Goal: Task Accomplishment & Management: Manage account settings

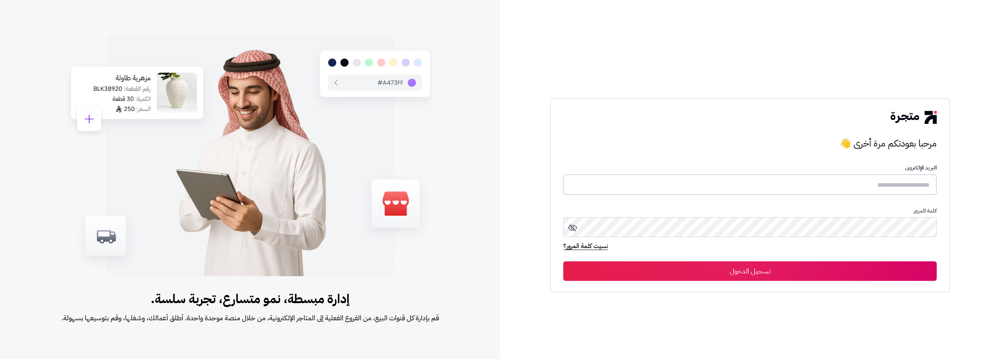
type input "**********"
drag, startPoint x: 761, startPoint y: 274, endPoint x: 762, endPoint y: 179, distance: 94.9
click at [761, 274] on button "تسجيل الدخول" at bounding box center [749, 271] width 373 height 20
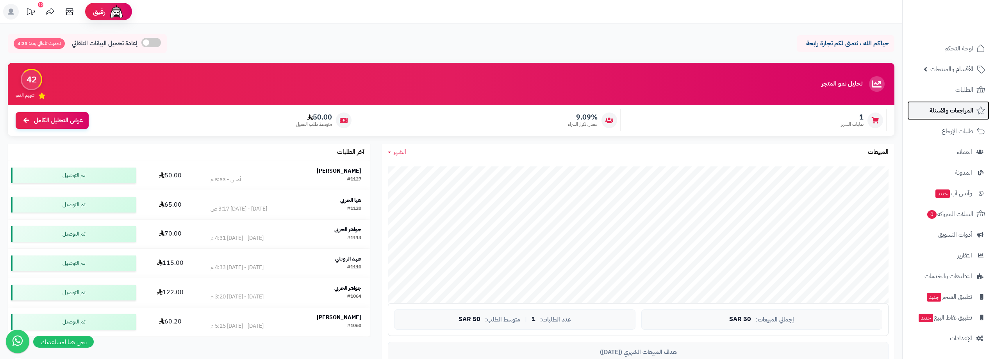
click at [949, 107] on span "المراجعات والأسئلة" at bounding box center [951, 110] width 44 height 11
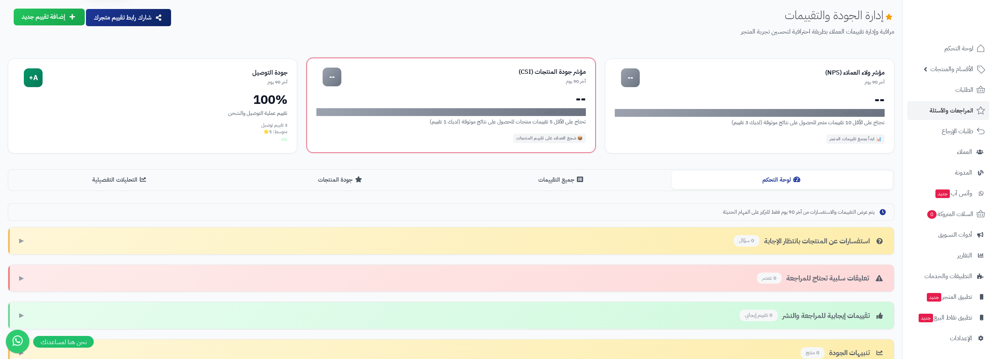
scroll to position [39, 0]
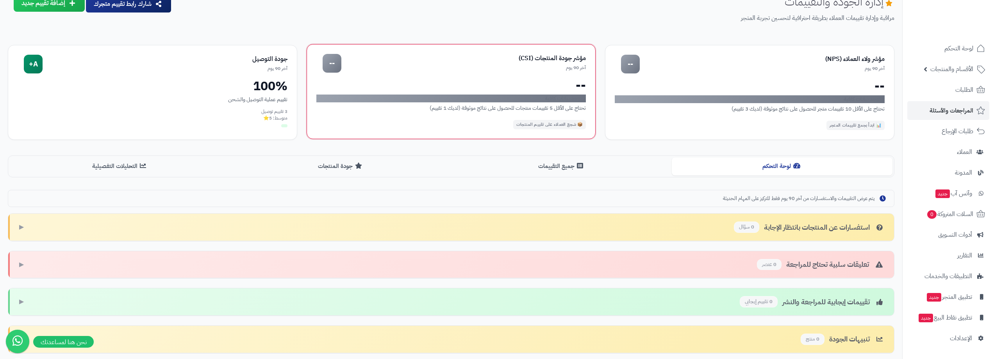
drag, startPoint x: 404, startPoint y: 100, endPoint x: 551, endPoint y: 120, distance: 147.8
click at [551, 120] on div "مؤشر ولاء العملاء (NPS) آخر 90 يوم -- -- لا توجد بيانات كافية تحتاج على الأقل 1…" at bounding box center [451, 92] width 886 height 95
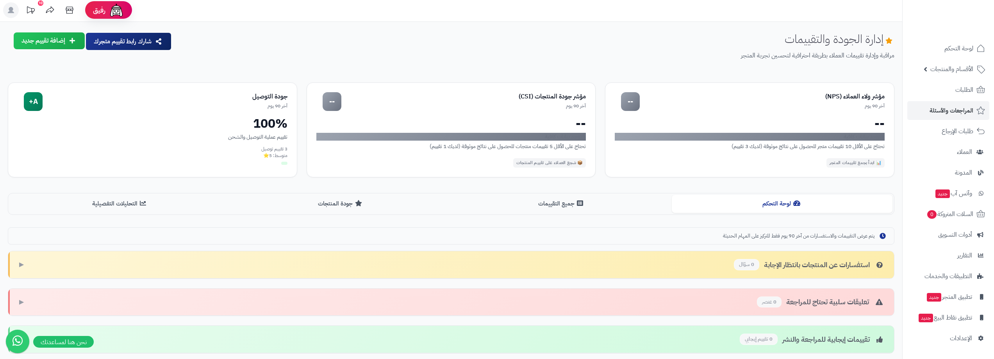
scroll to position [0, 0]
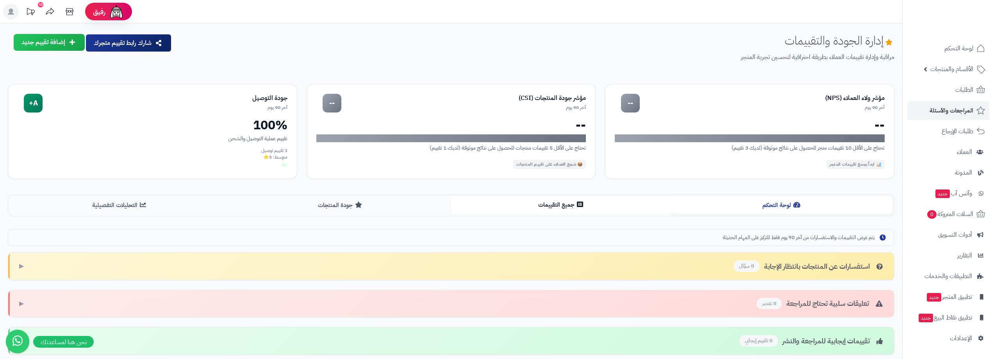
click at [551, 204] on button "جميع التقييمات" at bounding box center [561, 205] width 221 height 18
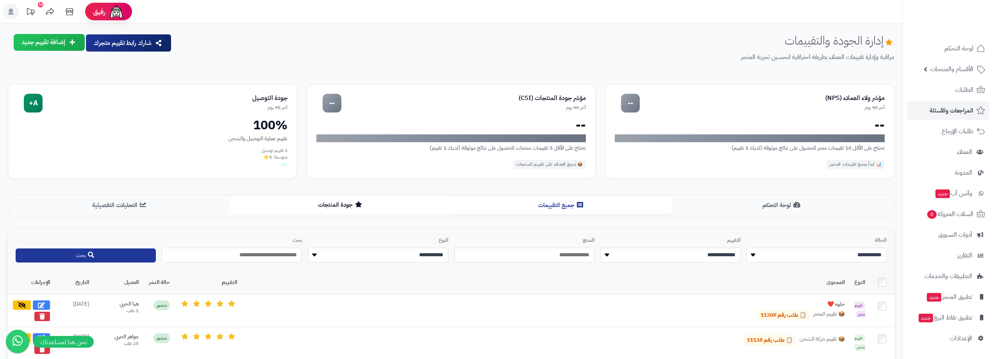
click at [345, 203] on button "جودة المنتجات" at bounding box center [340, 205] width 221 height 18
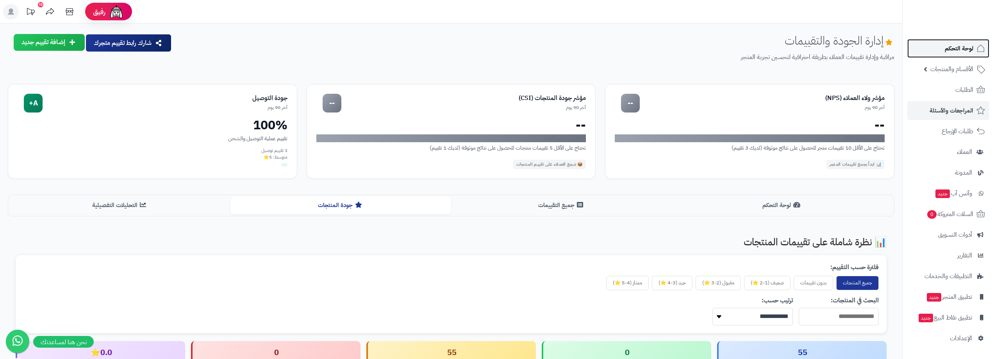
click at [962, 47] on span "لوحة التحكم" at bounding box center [959, 48] width 29 height 11
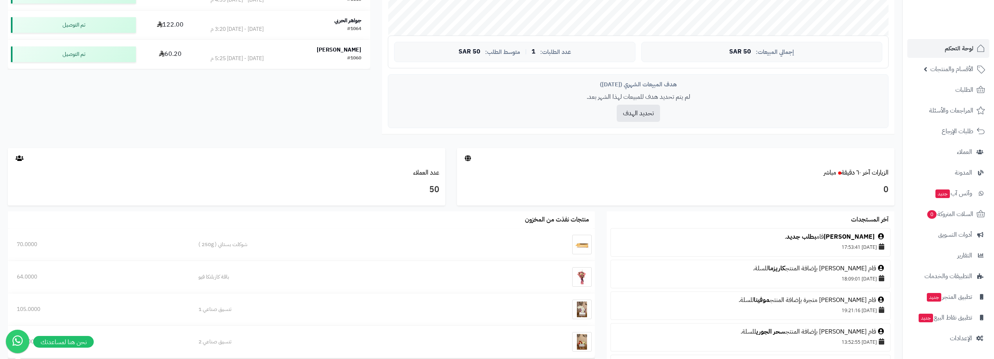
scroll to position [273, 0]
